Goal: Task Accomplishment & Management: Complete application form

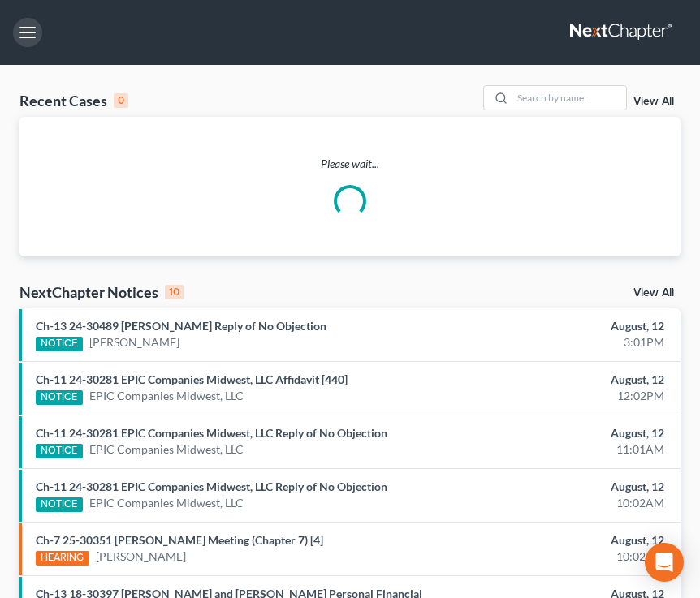
click at [23, 24] on button "button" at bounding box center [27, 32] width 29 height 29
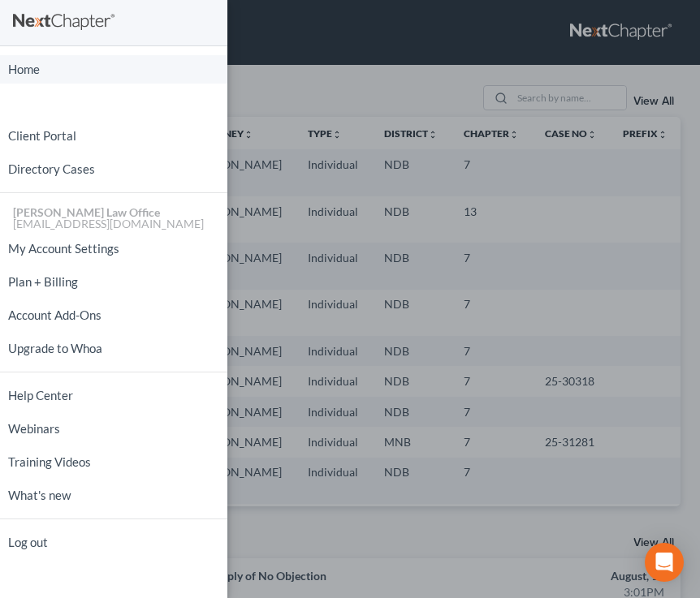
click at [37, 76] on link "Home" at bounding box center [113, 69] width 227 height 28
click at [402, 85] on div "Home New Case Client Portal Directory Cases [PERSON_NAME] Law Office [EMAIL_ADD…" at bounding box center [350, 299] width 700 height 598
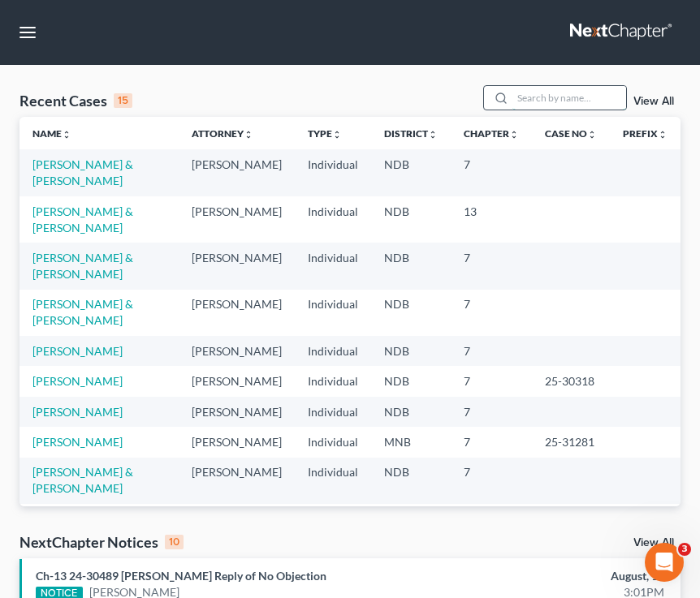
click at [577, 97] on input "search" at bounding box center [569, 98] width 114 height 24
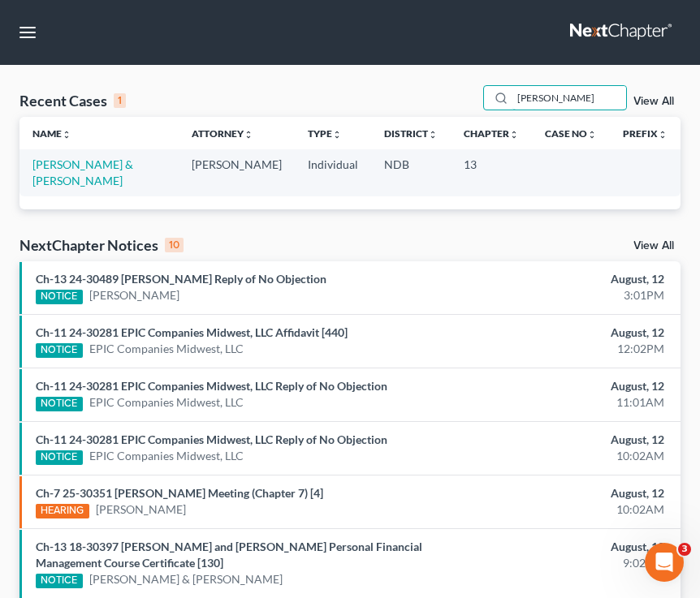
type input "[PERSON_NAME]"
click at [54, 161] on link "[PERSON_NAME] & [PERSON_NAME]" at bounding box center [82, 172] width 101 height 30
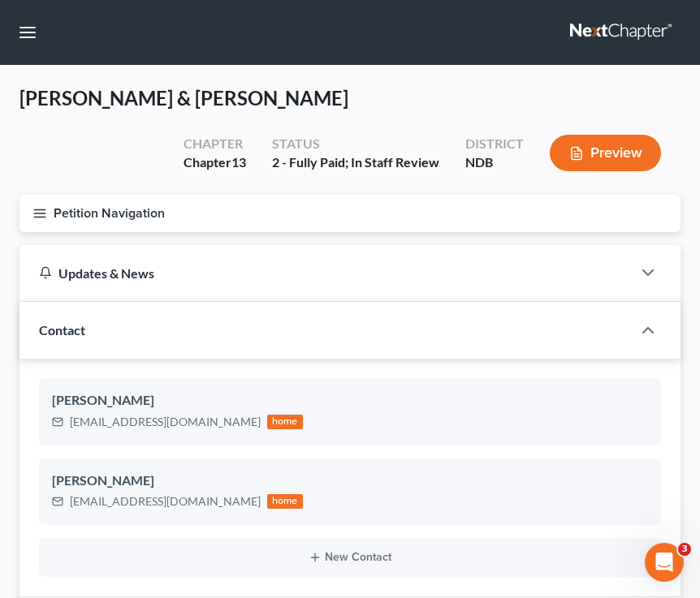
click at [37, 207] on icon "button" at bounding box center [39, 213] width 15 height 15
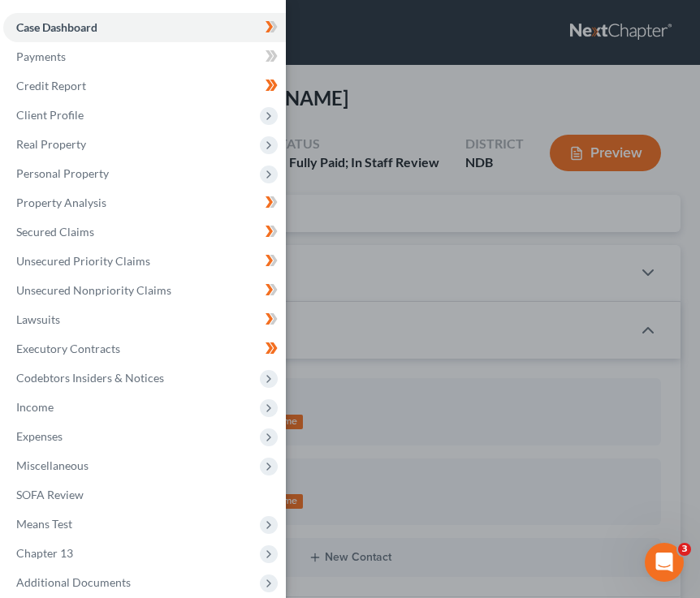
click at [434, 325] on div "Case Dashboard Payments Invoices Payments Payments Credit Report Client Profile" at bounding box center [350, 299] width 700 height 598
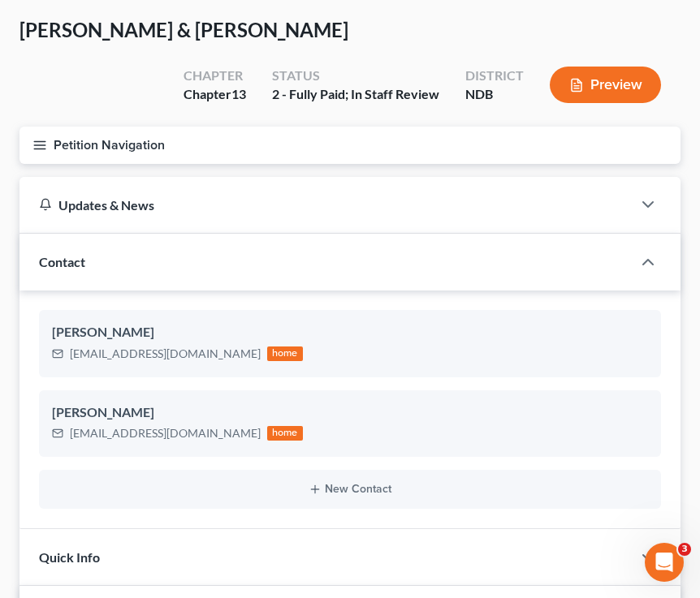
scroll to position [67, 0]
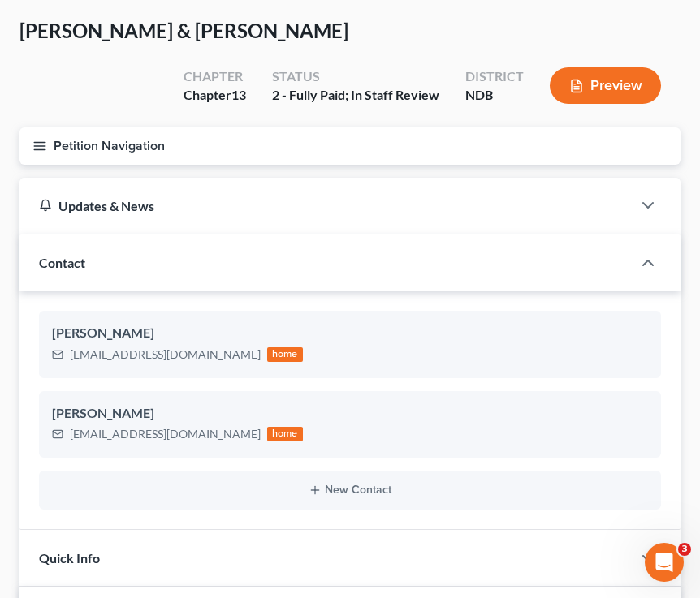
click at [34, 135] on button "Petition Navigation" at bounding box center [349, 145] width 661 height 37
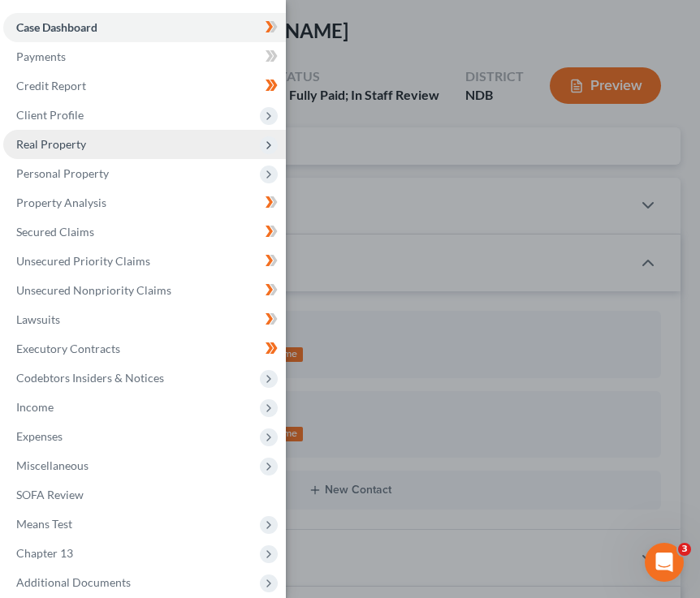
click at [96, 152] on span "Real Property" at bounding box center [144, 144] width 282 height 29
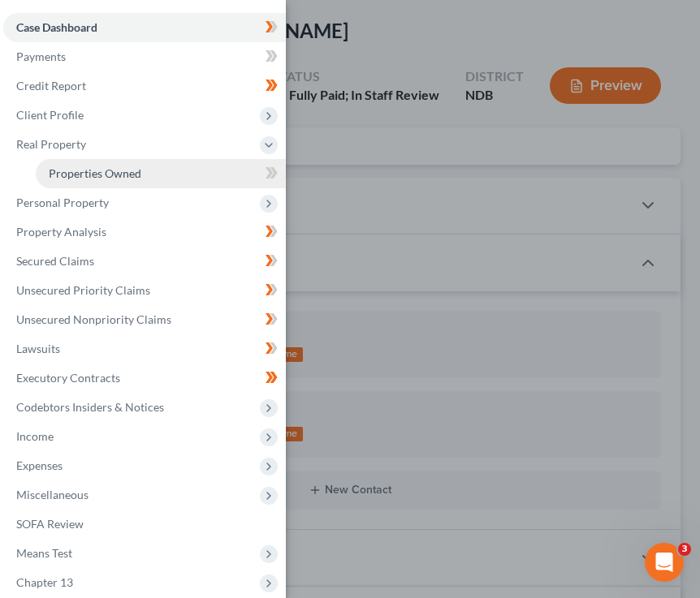
click at [120, 176] on span "Properties Owned" at bounding box center [95, 173] width 93 height 14
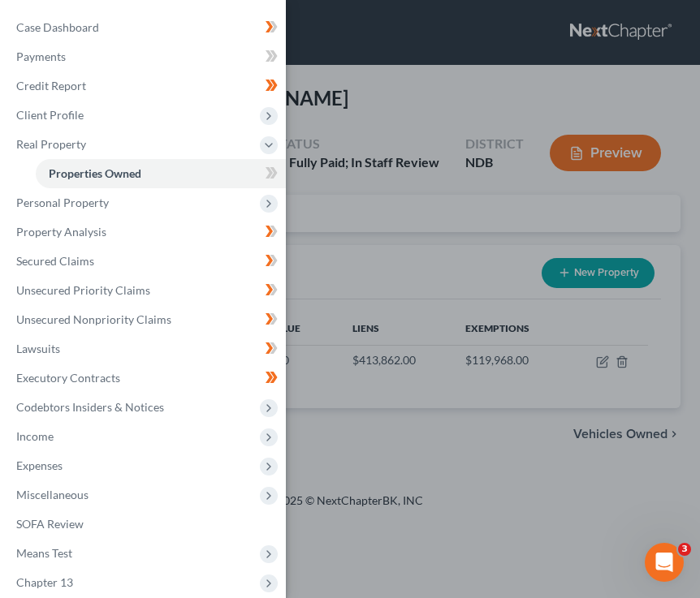
click at [424, 222] on div "Case Dashboard Payments Invoices Payments Payments Credit Report Client Profile" at bounding box center [350, 299] width 700 height 598
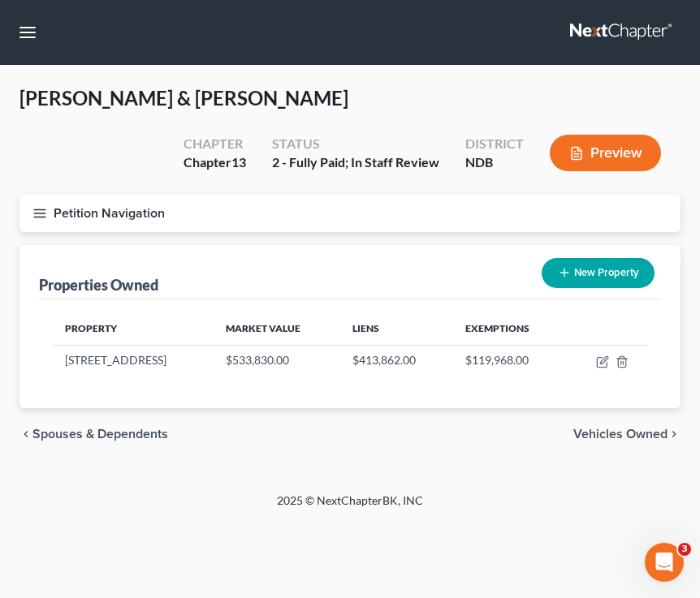
click at [45, 203] on button "Petition Navigation" at bounding box center [349, 213] width 661 height 37
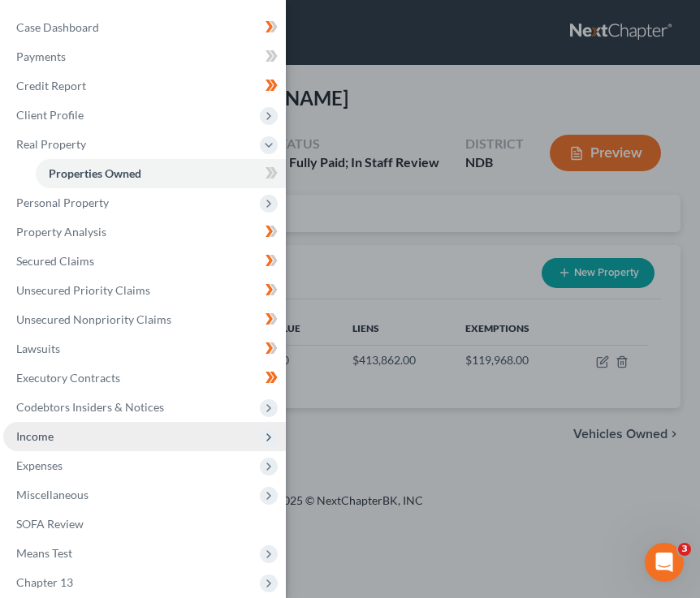
click at [77, 442] on span "Income" at bounding box center [144, 436] width 282 height 29
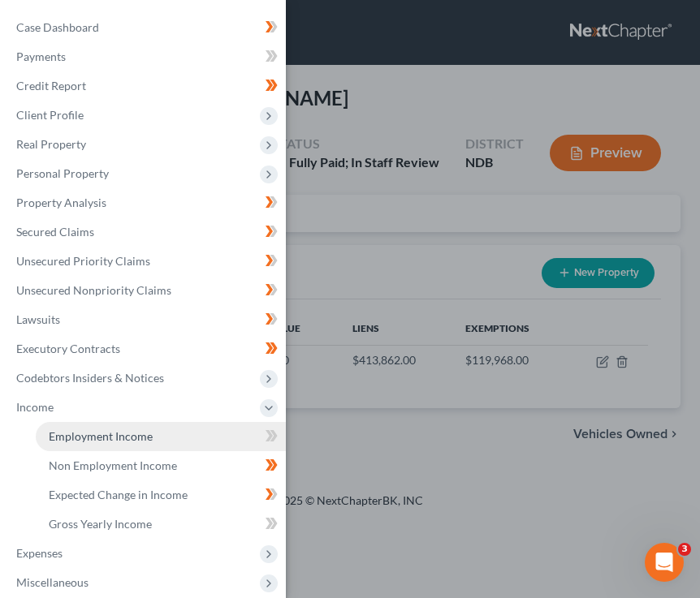
click at [89, 447] on link "Employment Income" at bounding box center [161, 436] width 250 height 29
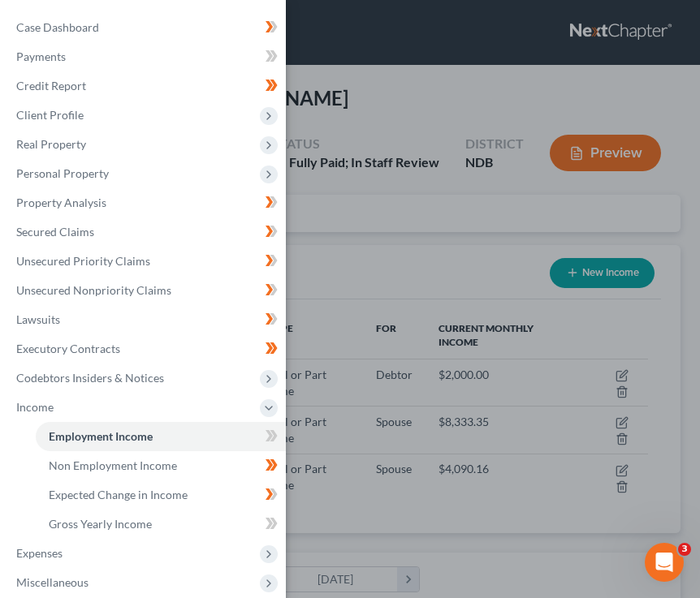
scroll to position [298, 628]
click at [504, 172] on div "Case Dashboard Payments Invoices Payments Payments Credit Report Client Profile" at bounding box center [350, 299] width 700 height 598
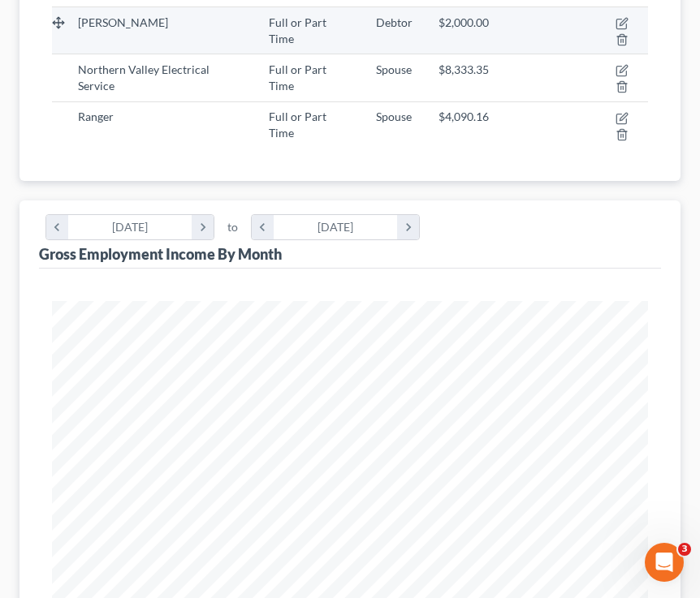
scroll to position [0, 0]
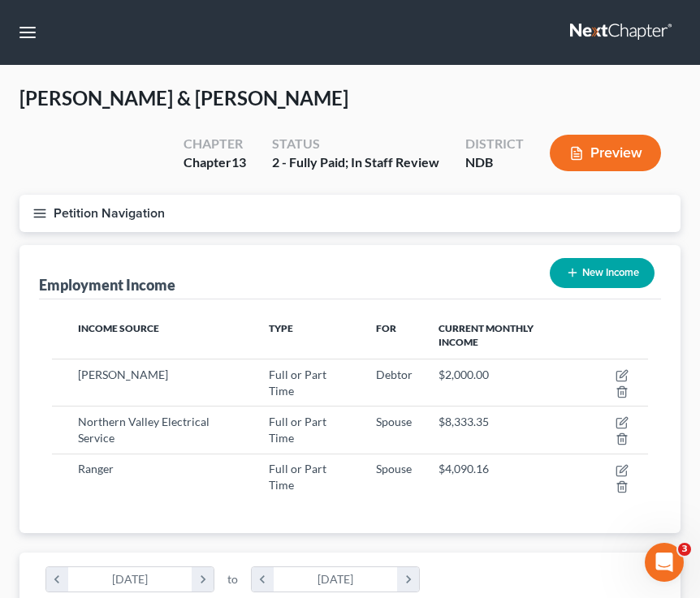
click at [42, 203] on button "Petition Navigation" at bounding box center [349, 213] width 661 height 37
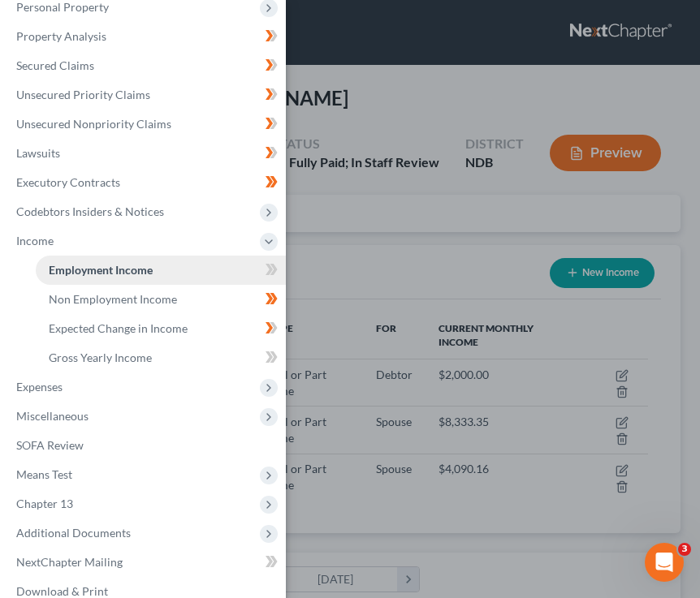
scroll to position [171, 0]
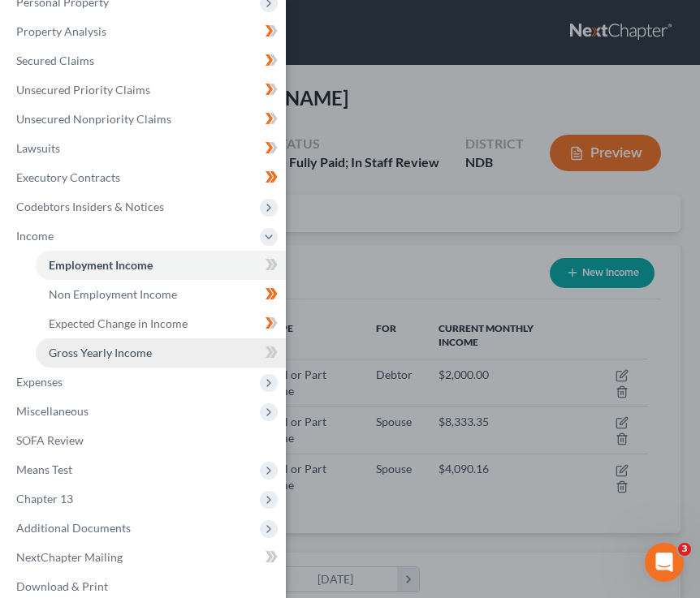
click at [131, 360] on link "Gross Yearly Income" at bounding box center [161, 352] width 250 height 29
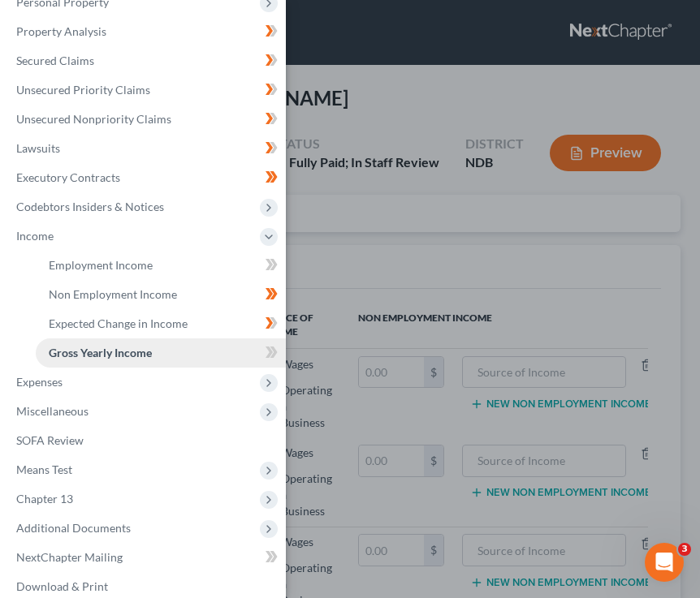
scroll to position [217, 0]
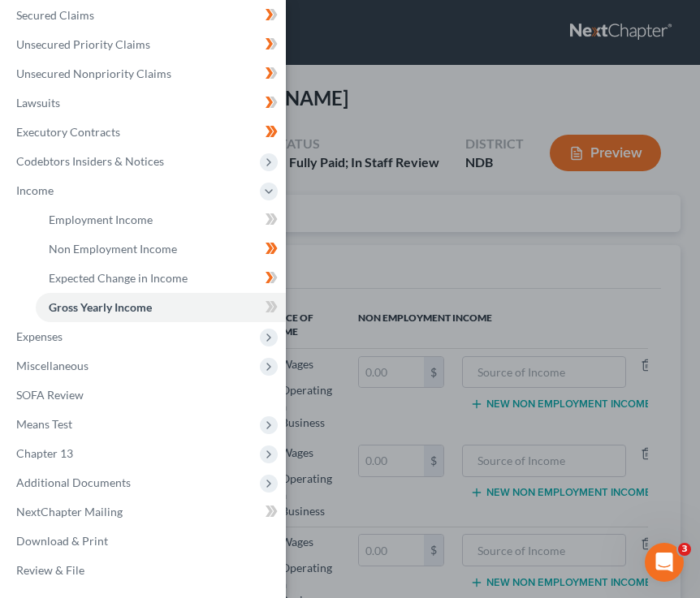
click at [419, 287] on div "Case Dashboard Payments Invoices Payments Payments Credit Report Client Profile" at bounding box center [350, 299] width 700 height 598
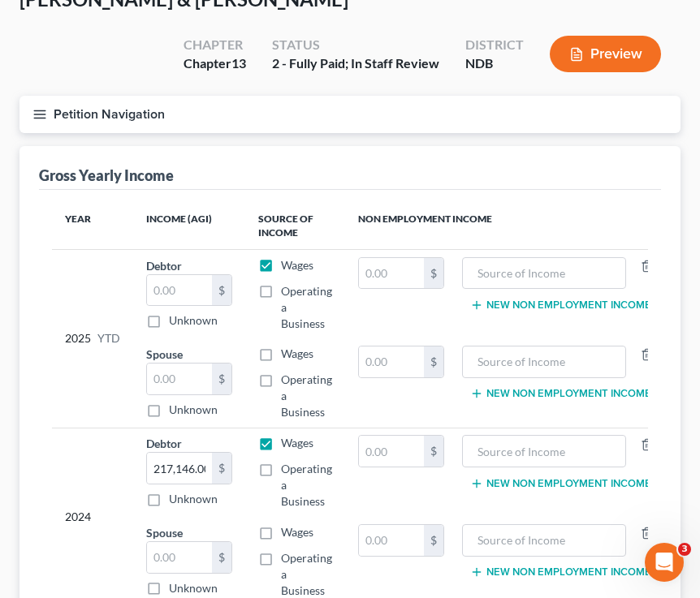
scroll to position [98, 0]
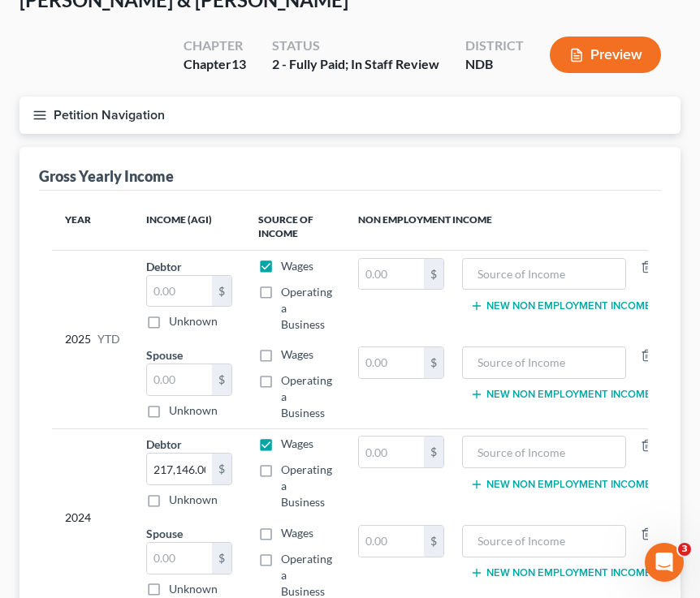
click at [39, 112] on icon "button" at bounding box center [39, 115] width 15 height 15
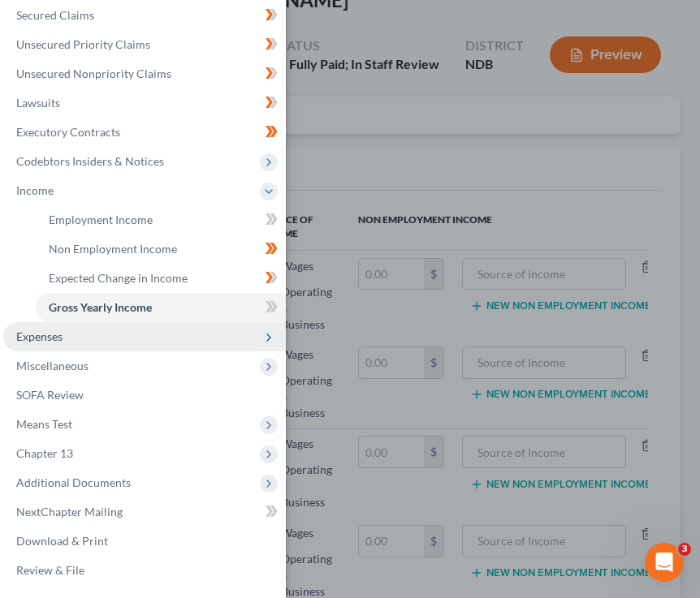
click at [71, 341] on span "Expenses" at bounding box center [144, 336] width 282 height 29
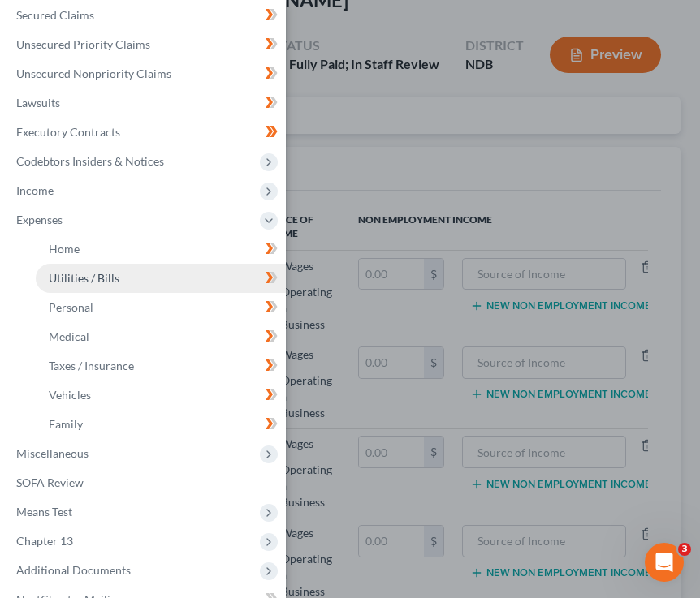
click at [123, 269] on link "Utilities / Bills" at bounding box center [161, 278] width 250 height 29
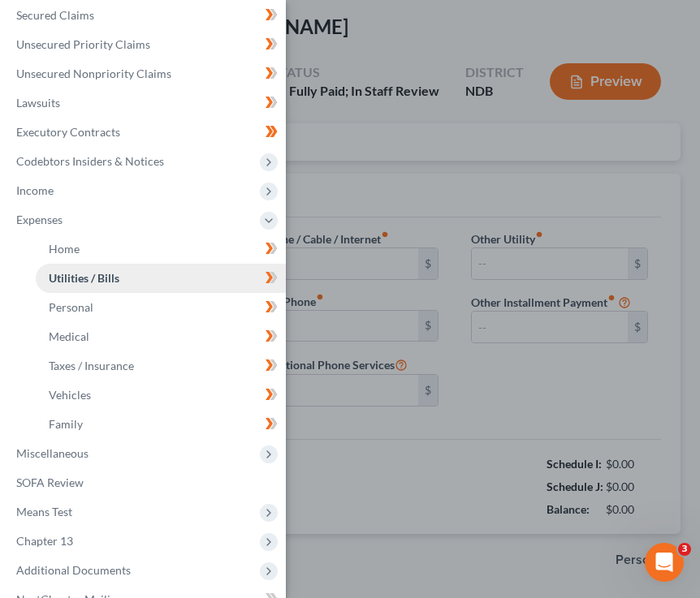
type input "170.00"
type input "0.00"
type input "100.00"
type input "265.04"
type input "209.38"
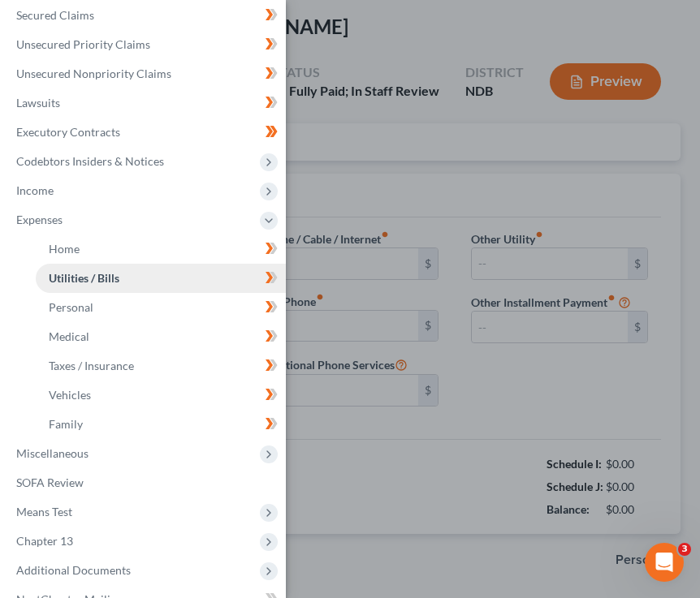
type input "0.00"
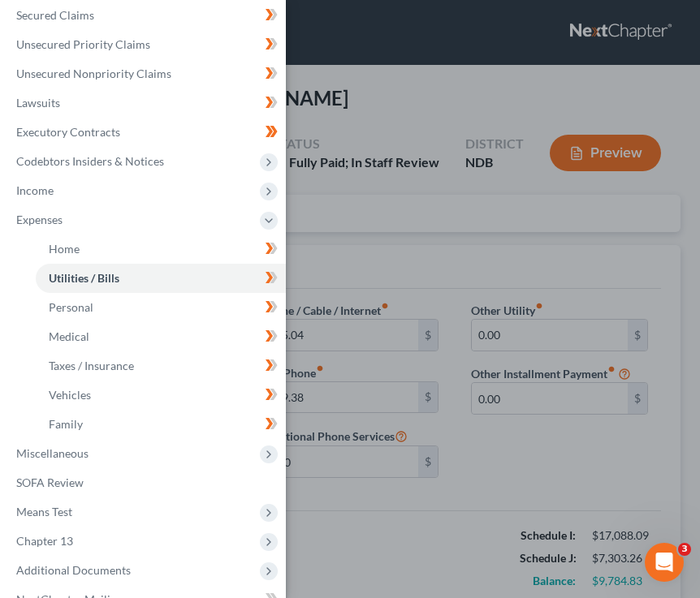
click at [417, 258] on div "Case Dashboard Payments Invoices Payments Payments Credit Report Client Profile" at bounding box center [350, 299] width 700 height 598
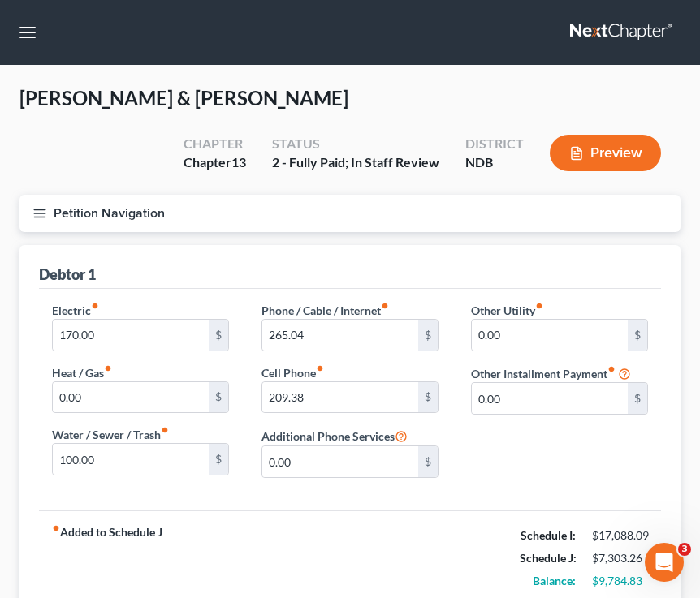
click at [49, 213] on button "Petition Navigation" at bounding box center [349, 213] width 661 height 37
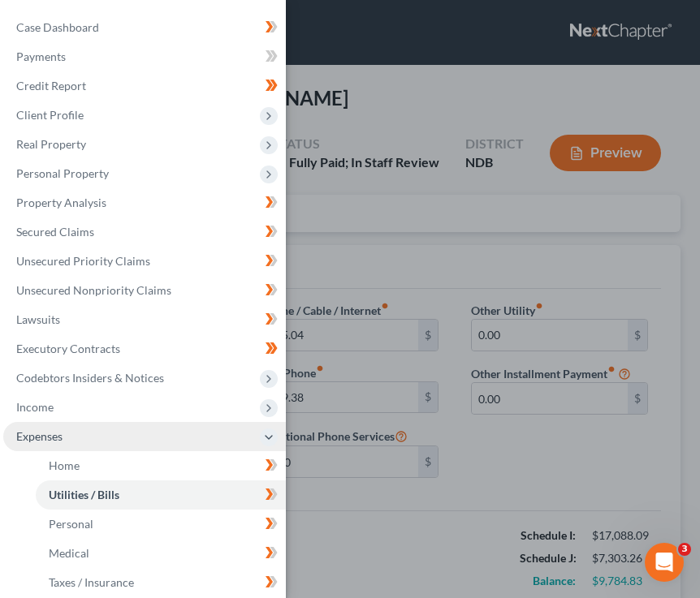
click at [65, 436] on span "Expenses" at bounding box center [144, 436] width 282 height 29
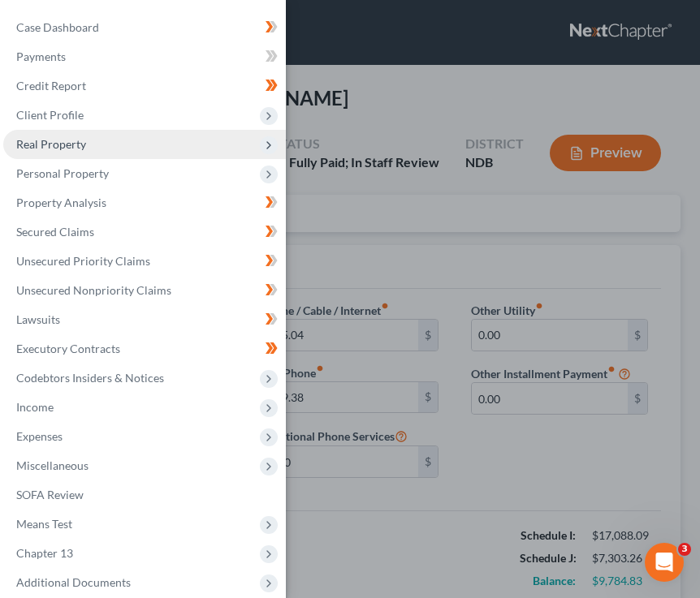
click at [166, 150] on span "Real Property" at bounding box center [144, 144] width 282 height 29
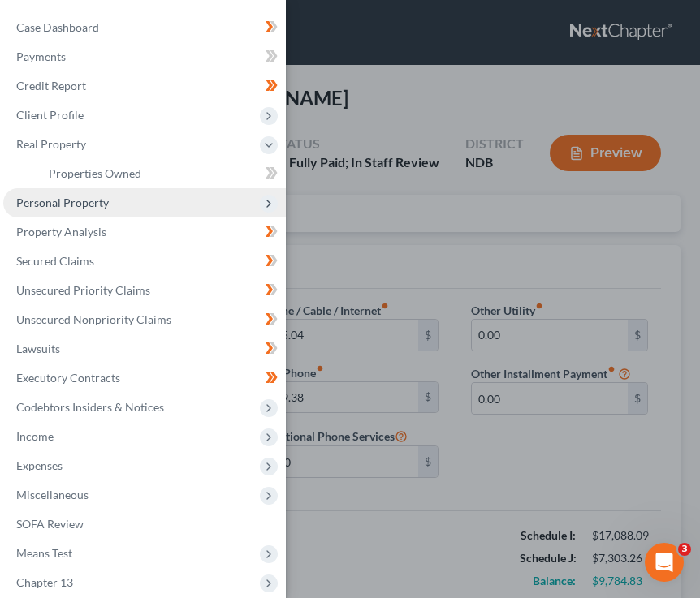
click at [146, 206] on span "Personal Property" at bounding box center [144, 202] width 282 height 29
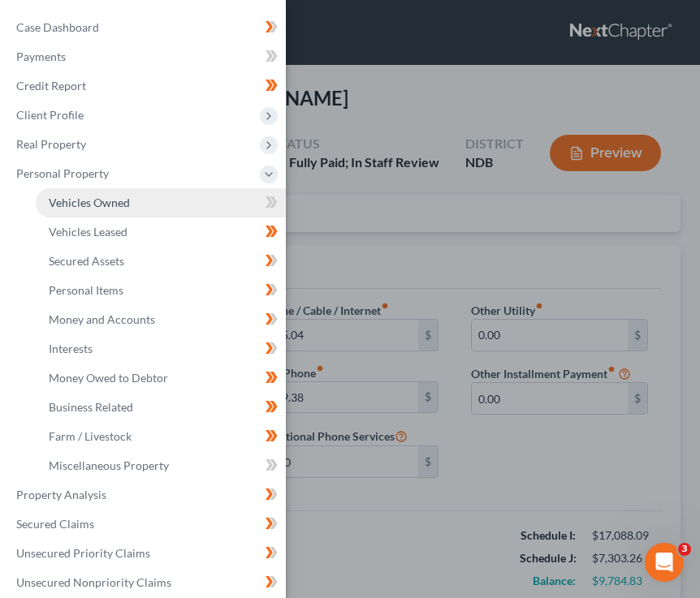
click at [218, 200] on link "Vehicles Owned" at bounding box center [161, 202] width 250 height 29
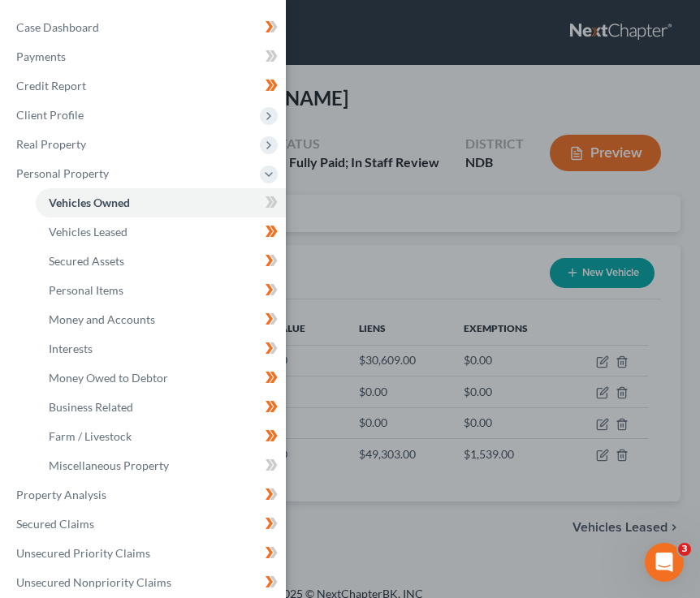
click at [447, 229] on div "Case Dashboard Payments Invoices Payments Payments Credit Report Client Profile" at bounding box center [350, 299] width 700 height 598
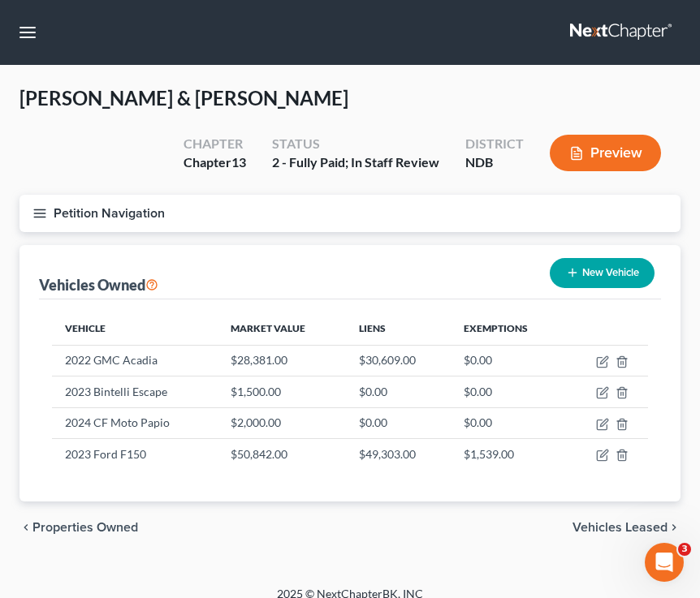
click at [41, 211] on icon "button" at bounding box center [39, 213] width 15 height 15
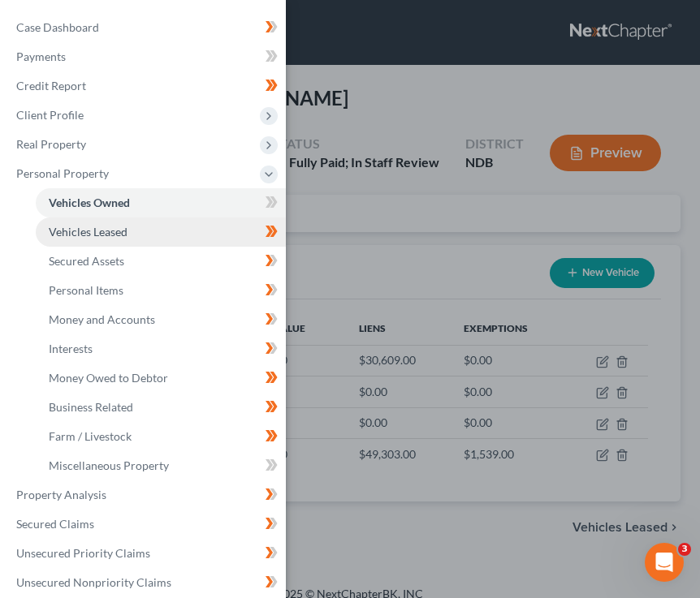
click at [153, 235] on link "Vehicles Leased" at bounding box center [161, 232] width 250 height 29
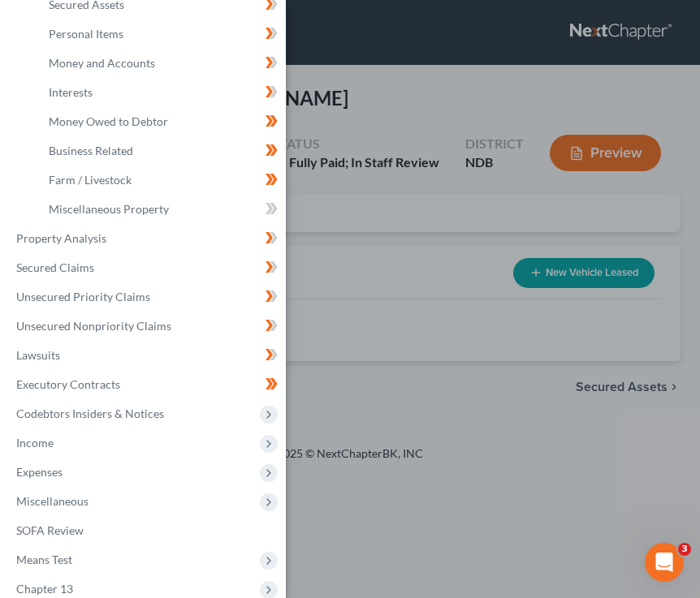
scroll to position [258, 0]
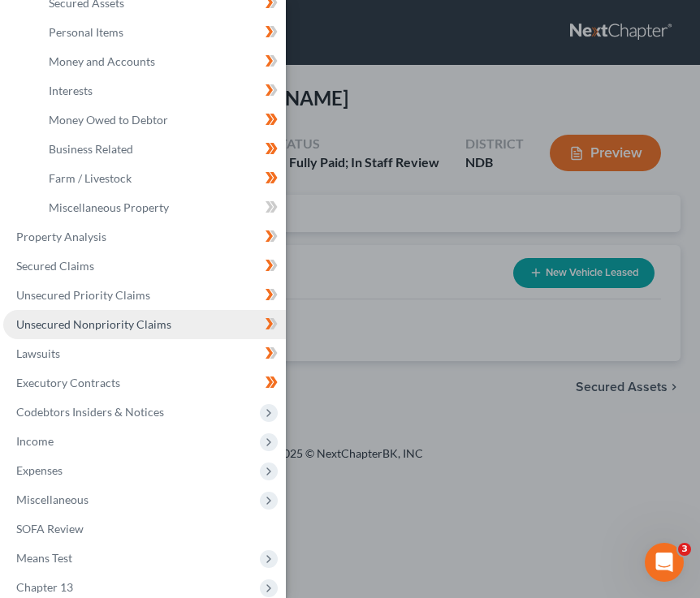
click at [126, 312] on link "Unsecured Nonpriority Claims" at bounding box center [144, 324] width 282 height 29
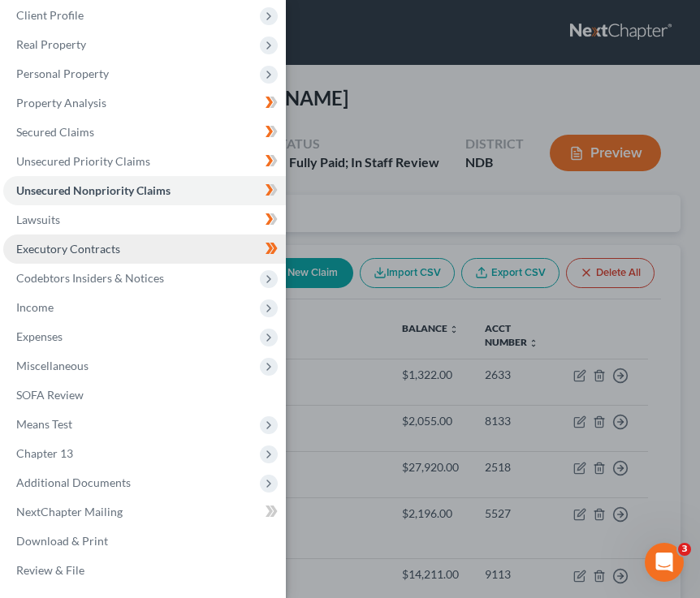
scroll to position [100, 0]
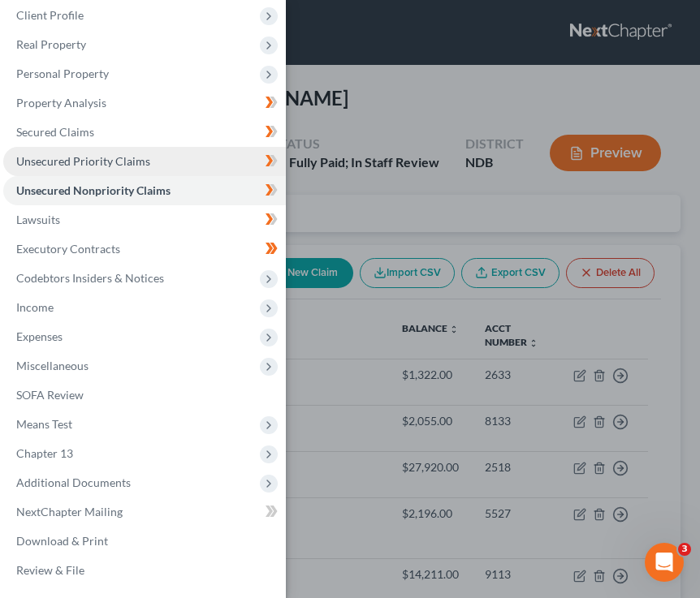
click at [158, 157] on link "Unsecured Priority Claims" at bounding box center [144, 161] width 282 height 29
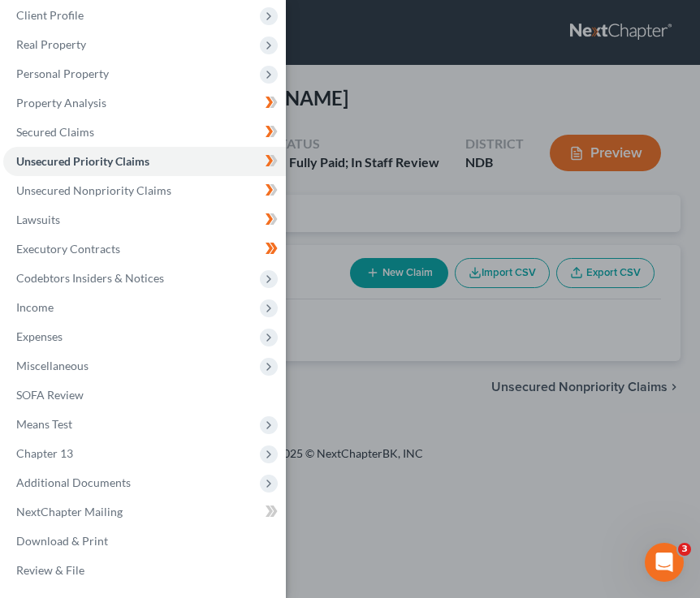
click at [427, 191] on div "Case Dashboard Payments Invoices Payments Payments Credit Report Client Profile" at bounding box center [350, 299] width 700 height 598
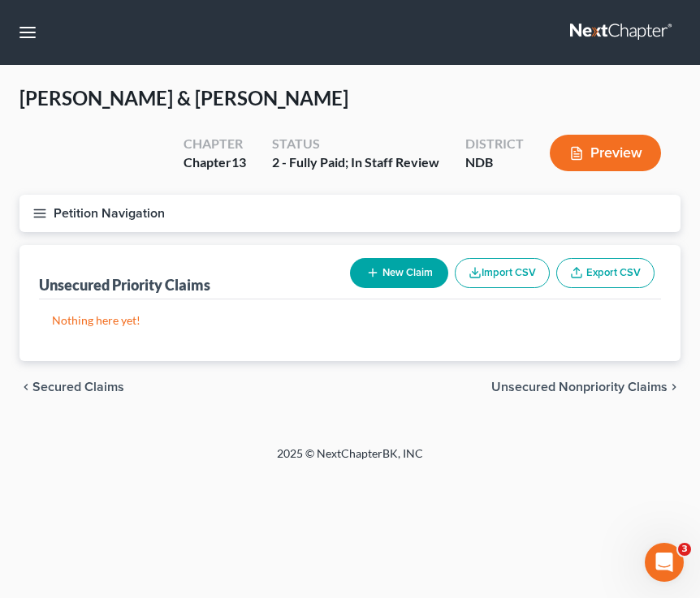
click at [571, 386] on span "Unsecured Nonpriority Claims" at bounding box center [579, 387] width 176 height 13
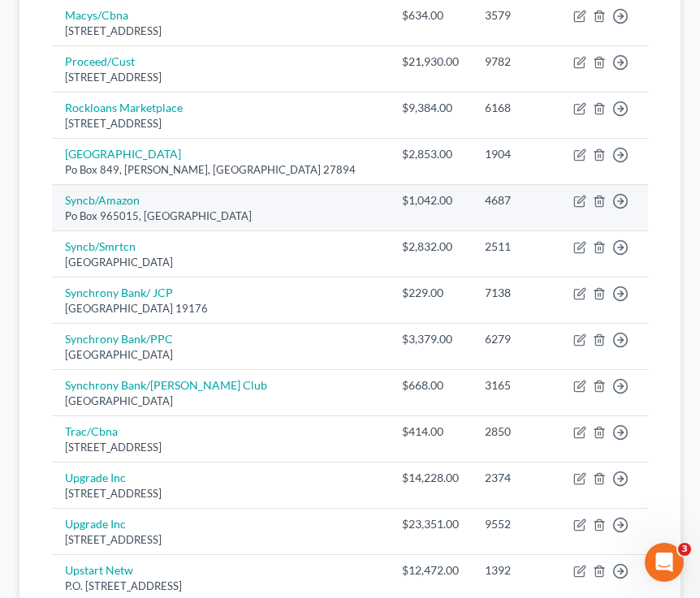
scroll to position [1338, 0]
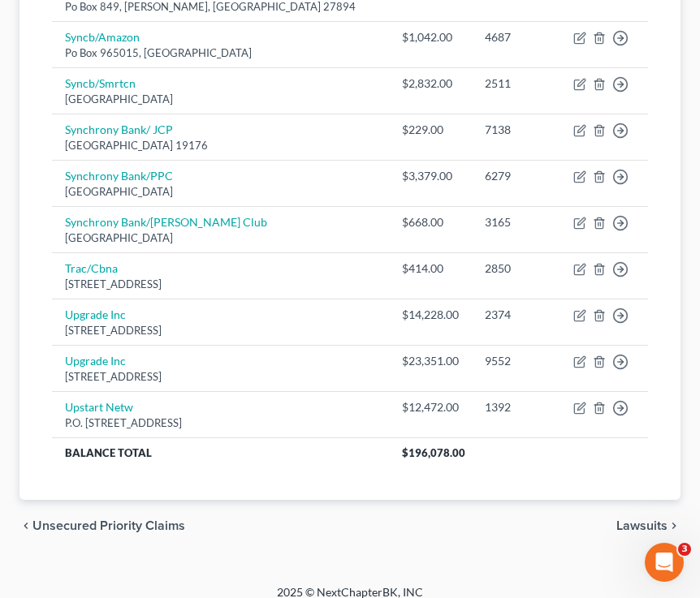
click at [137, 519] on span "Unsecured Priority Claims" at bounding box center [108, 525] width 153 height 13
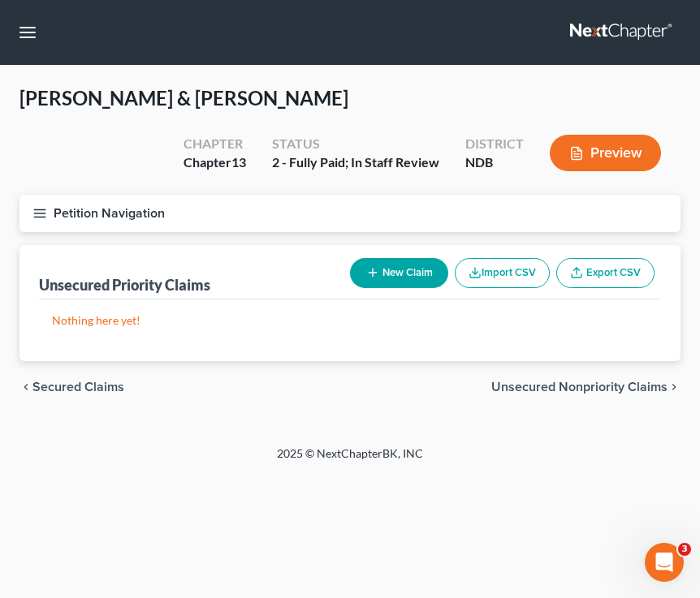
click at [115, 377] on div "chevron_left Secured Claims Unsecured Nonpriority Claims chevron_right" at bounding box center [349, 387] width 661 height 52
click at [110, 385] on span "Secured Claims" at bounding box center [78, 387] width 92 height 13
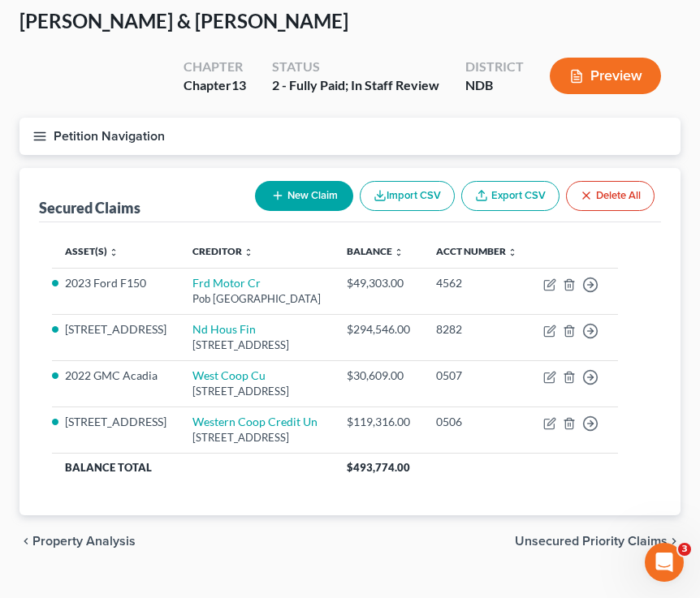
scroll to position [137, 0]
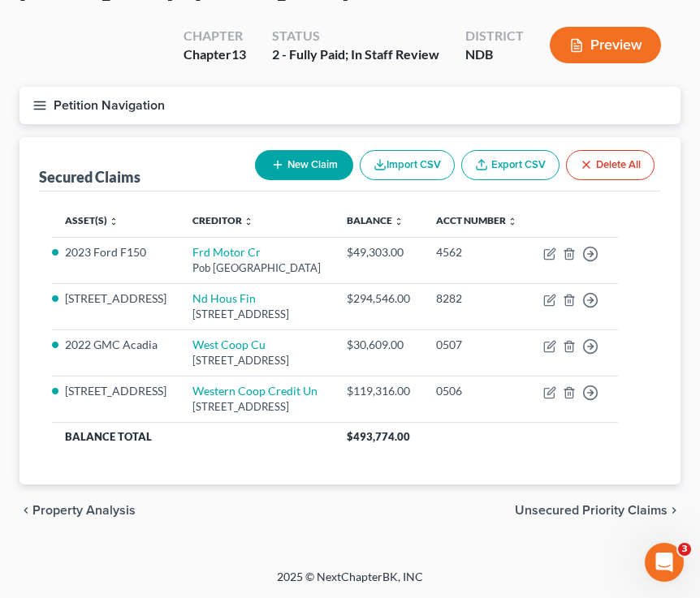
click at [45, 106] on line "button" at bounding box center [39, 106] width 11 height 0
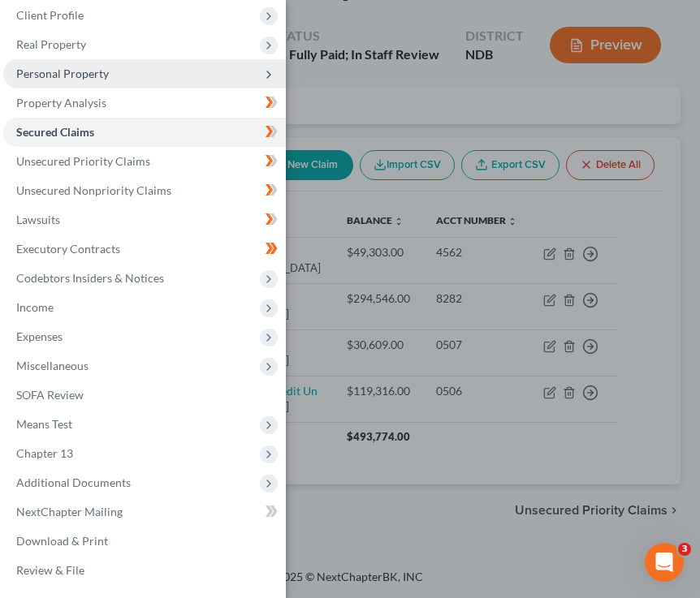
click at [106, 79] on span "Personal Property" at bounding box center [62, 74] width 93 height 14
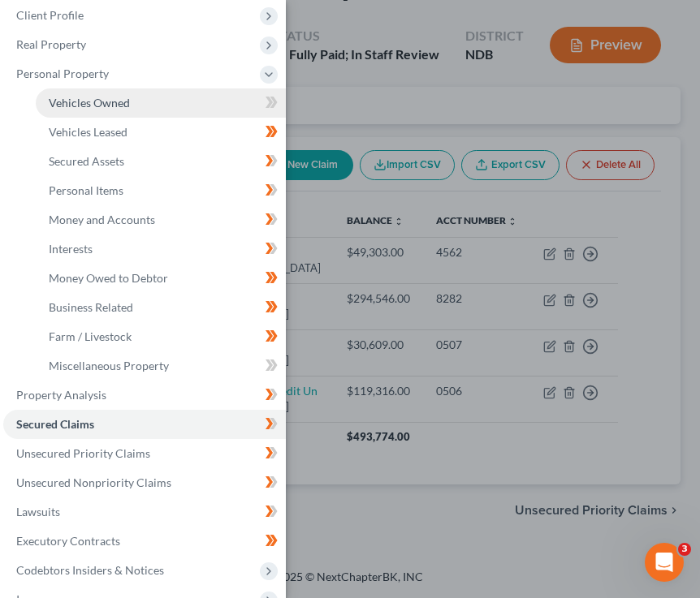
click at [143, 103] on link "Vehicles Owned" at bounding box center [161, 102] width 250 height 29
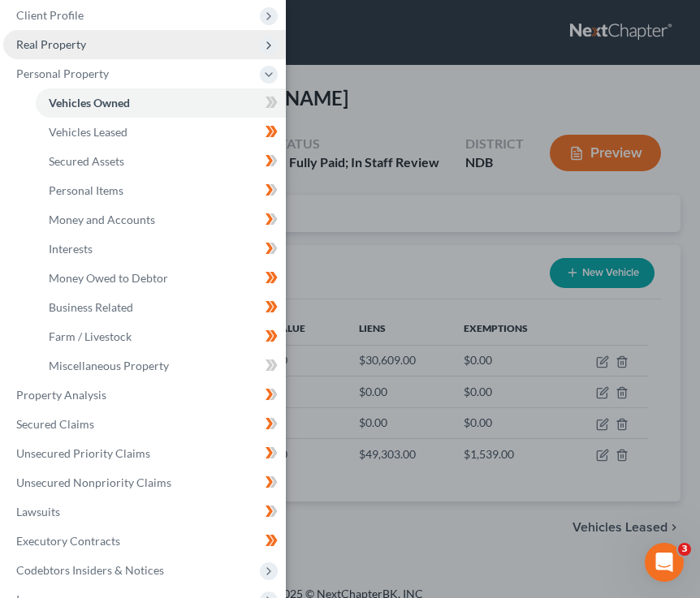
click at [94, 49] on span "Real Property" at bounding box center [144, 44] width 282 height 29
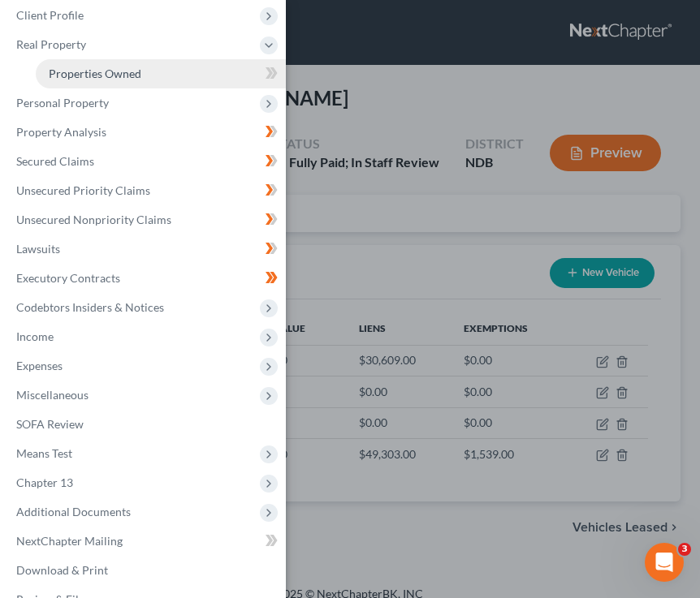
click at [104, 71] on span "Properties Owned" at bounding box center [95, 74] width 93 height 14
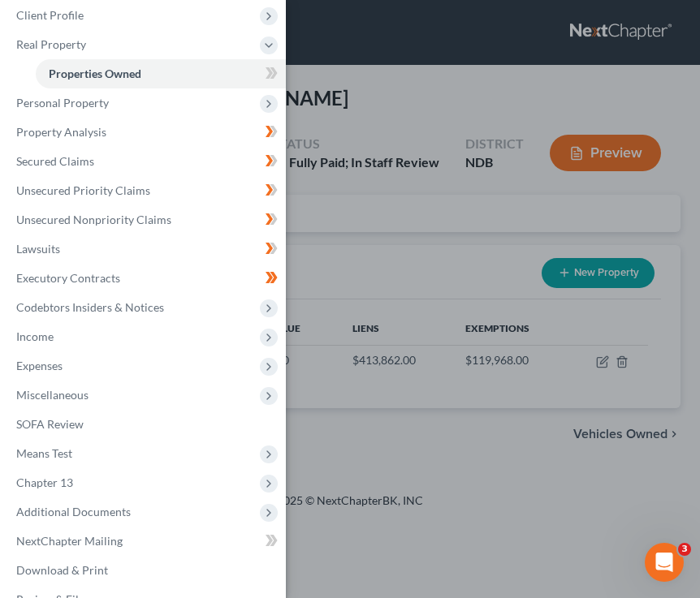
click at [483, 240] on div "Case Dashboard Payments Invoices Payments Payments Credit Report Client Profile" at bounding box center [350, 299] width 700 height 598
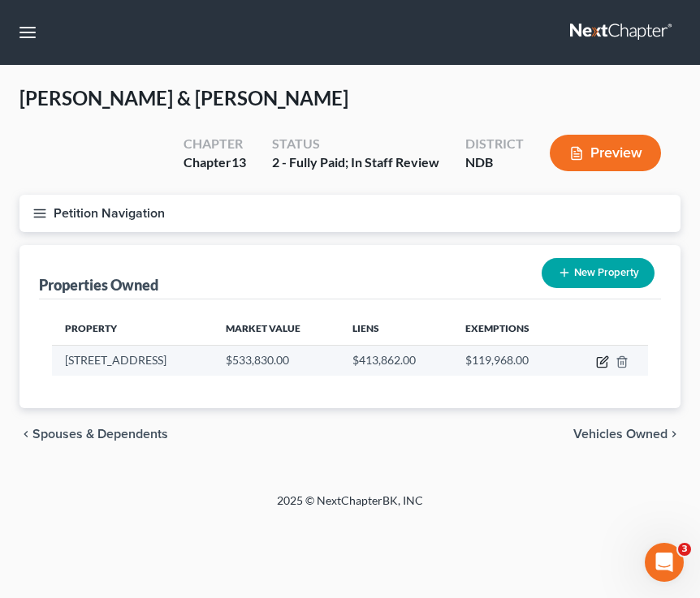
click at [603, 361] on icon "button" at bounding box center [602, 362] width 13 height 13
select select "29"
select select "2"
select select "1"
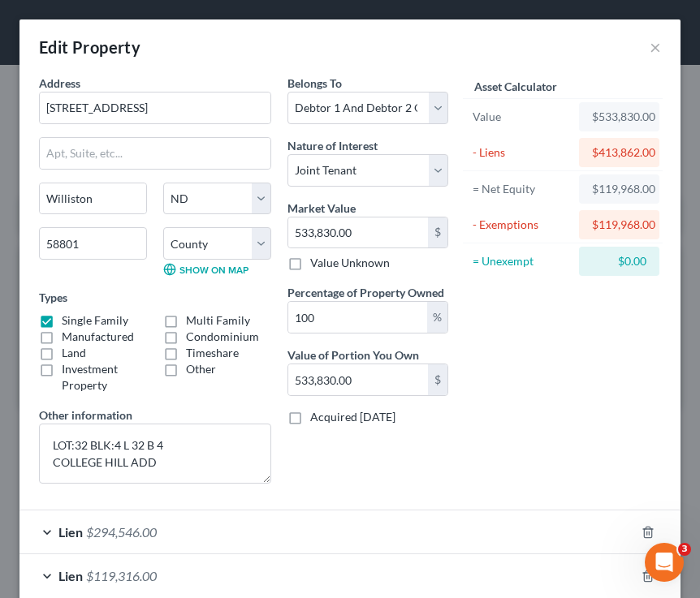
scroll to position [134, 0]
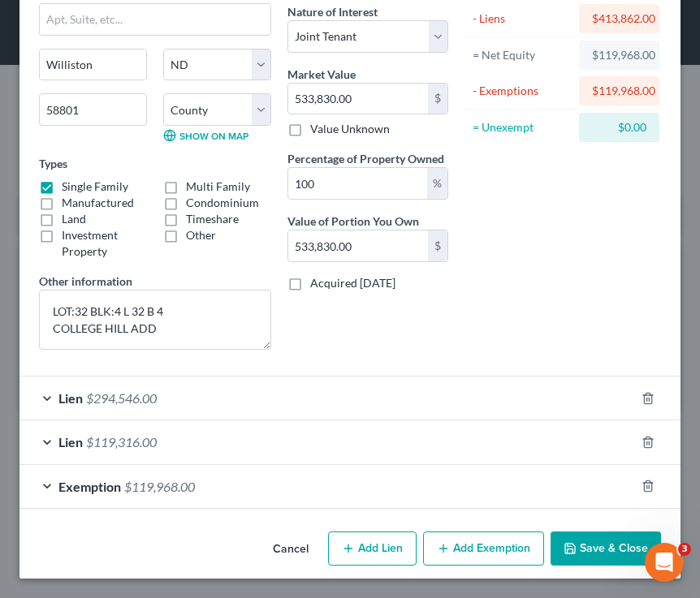
click at [601, 547] on button "Save & Close" at bounding box center [605, 549] width 110 height 34
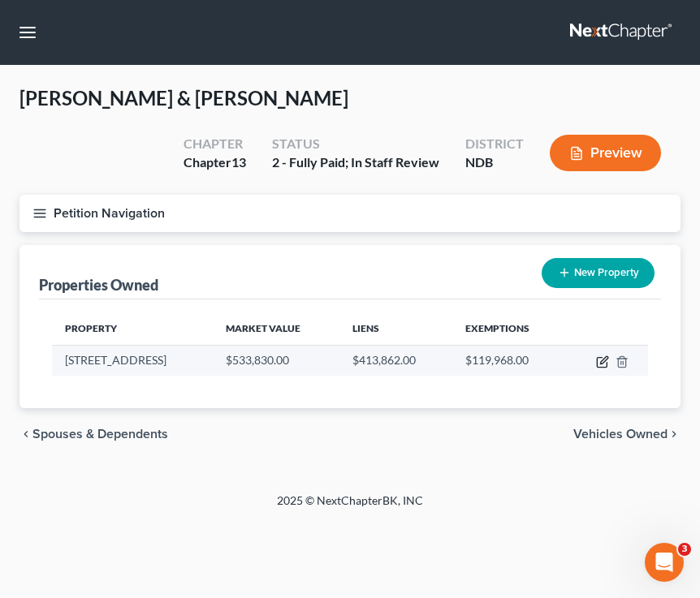
click at [605, 360] on icon "button" at bounding box center [603, 359] width 7 height 7
select select "29"
select select "52"
select select "2"
select select "1"
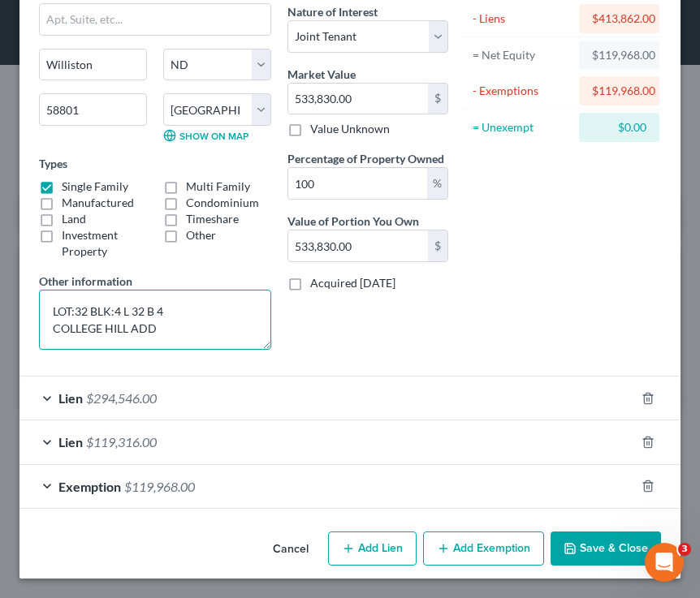
click at [189, 321] on textarea "LOT:32 BLK:4 L 32 B 4 COLLEGE HILL ADD" at bounding box center [155, 320] width 232 height 60
click at [593, 542] on button "Save & Close" at bounding box center [605, 549] width 110 height 34
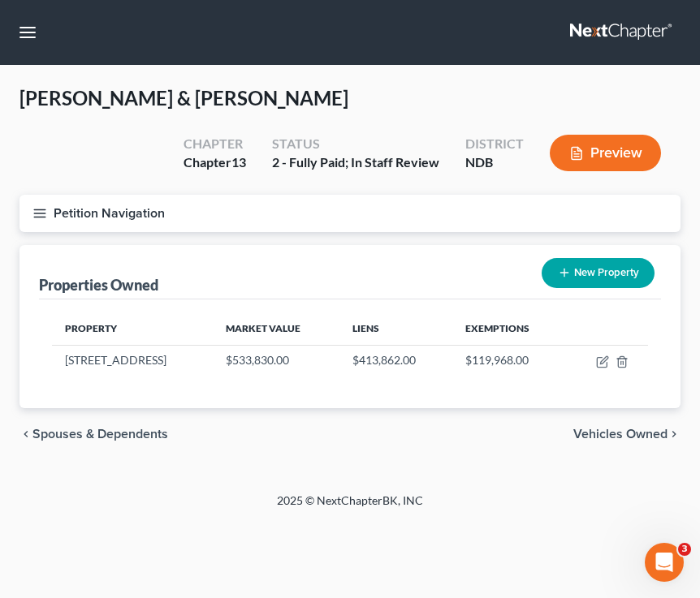
click at [37, 209] on line "button" at bounding box center [39, 209] width 11 height 0
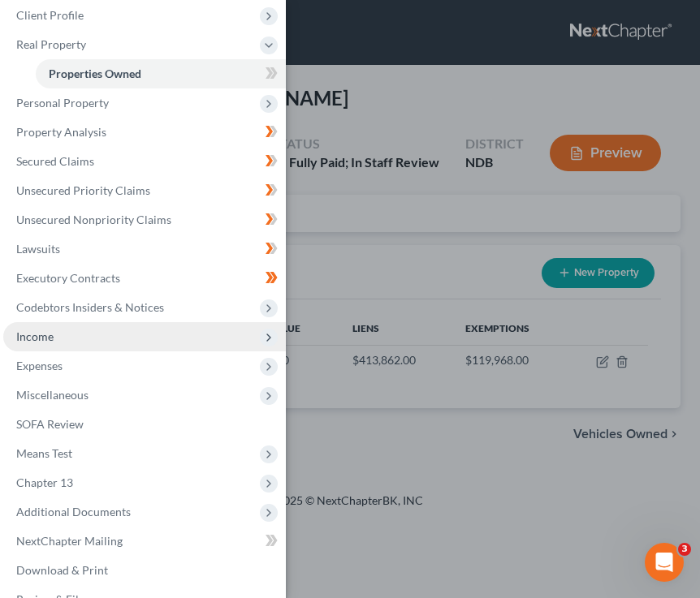
click at [123, 338] on span "Income" at bounding box center [144, 336] width 282 height 29
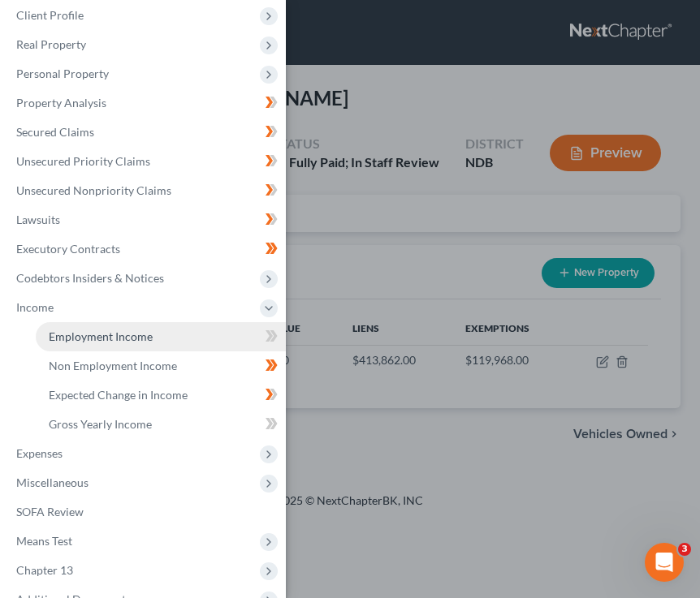
click at [155, 347] on link "Employment Income" at bounding box center [161, 336] width 250 height 29
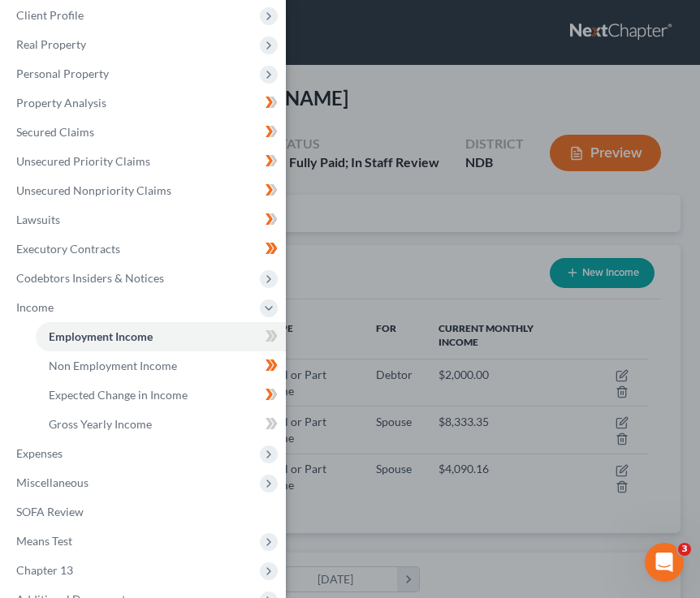
scroll to position [298, 628]
click at [454, 219] on div "Case Dashboard Payments Invoices Payments Payments Credit Report Client Profile" at bounding box center [350, 299] width 700 height 598
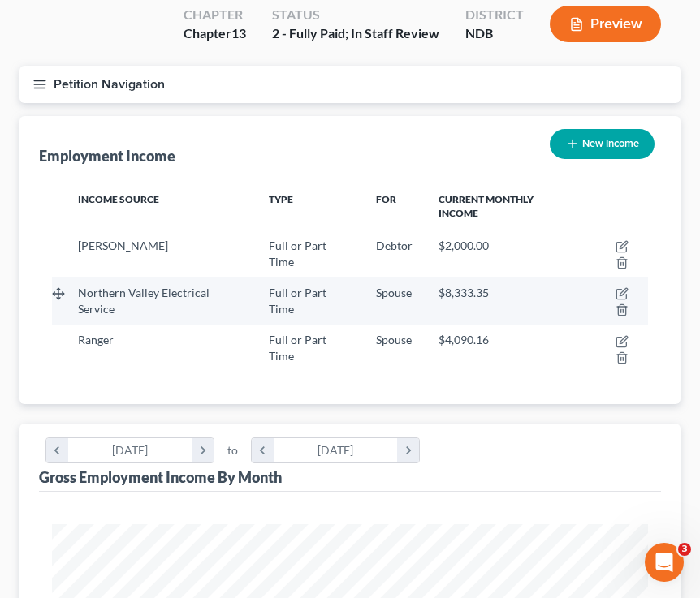
scroll to position [135, 0]
